Goal: Information Seeking & Learning: Learn about a topic

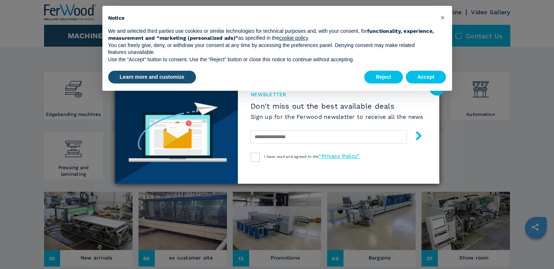
scroll to position [36, 0]
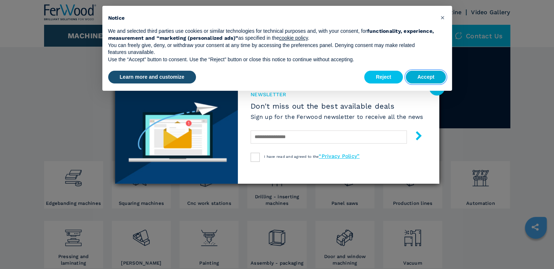
click at [427, 77] on button "Accept" at bounding box center [426, 77] width 40 height 13
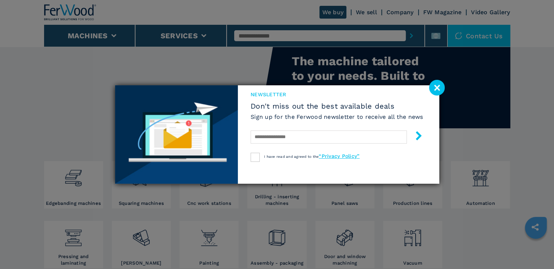
click at [436, 88] on image at bounding box center [437, 88] width 16 height 16
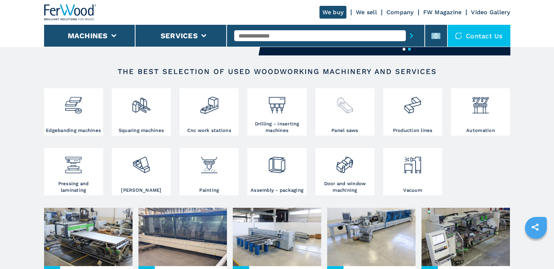
scroll to position [146, 0]
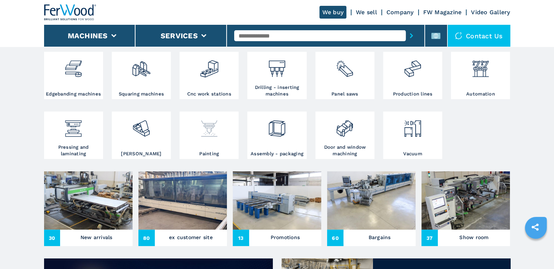
click at [217, 133] on img at bounding box center [209, 125] width 19 height 25
click at [217, 132] on img at bounding box center [209, 125] width 19 height 25
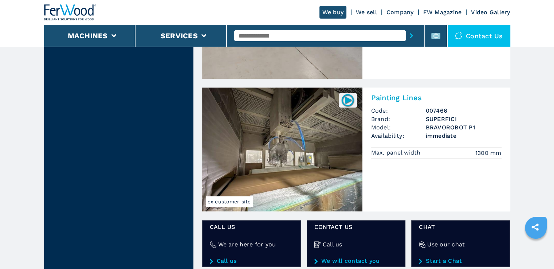
scroll to position [728, 0]
click at [347, 101] on img at bounding box center [348, 100] width 14 height 14
click at [345, 101] on img at bounding box center [348, 100] width 14 height 14
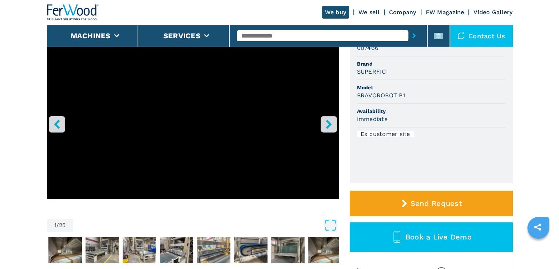
scroll to position [36, 0]
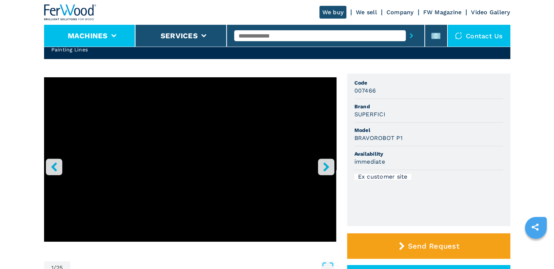
click at [114, 39] on li "Machines" at bounding box center [89, 36] width 91 height 22
